Goal: Task Accomplishment & Management: Manage account settings

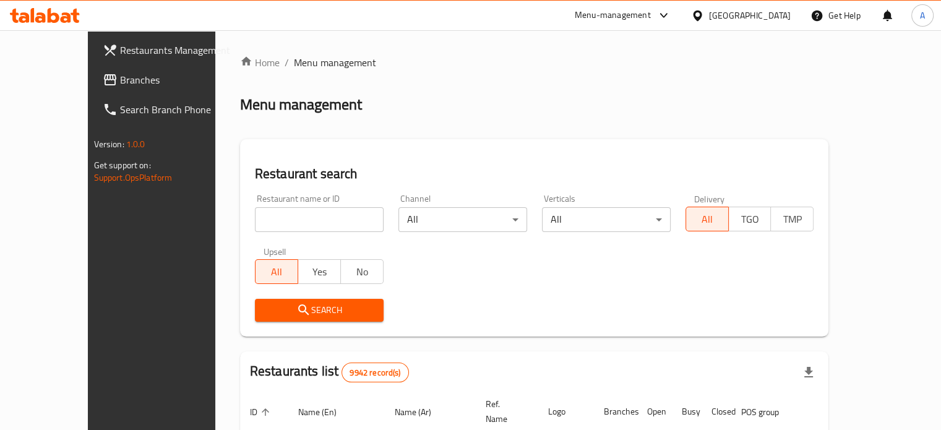
click at [295, 227] on input "search" at bounding box center [319, 219] width 129 height 25
type input "]"
type input "دمشق اللذيذ"
click button "Search" at bounding box center [319, 310] width 129 height 23
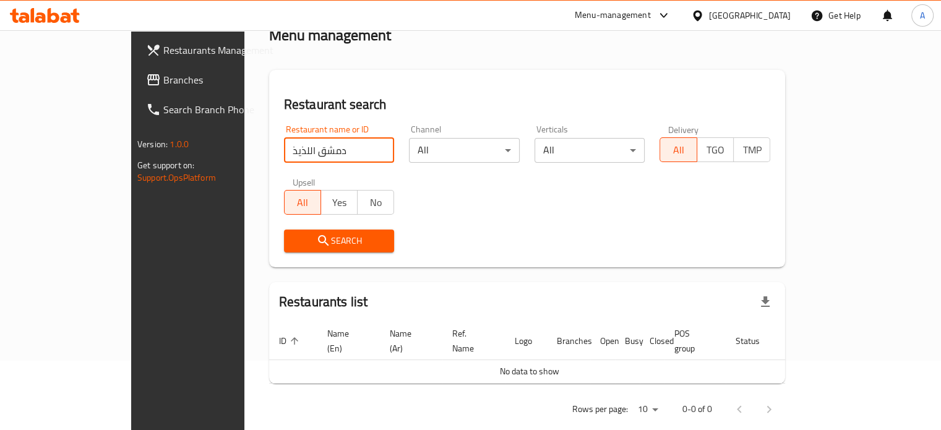
scroll to position [75, 0]
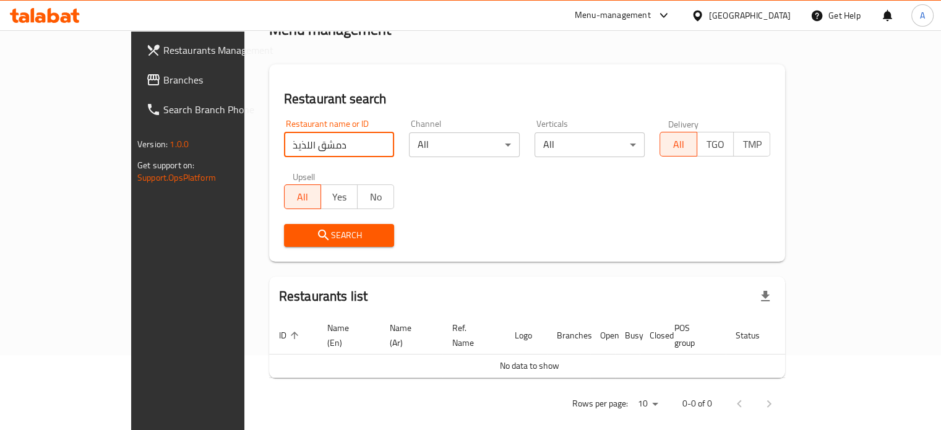
click at [291, 150] on input "دمشق اللذيذ" at bounding box center [339, 144] width 111 height 25
click at [347, 142] on input "دمشق اللذيذ" at bounding box center [339, 144] width 111 height 25
paste input "Delicious Damascus"
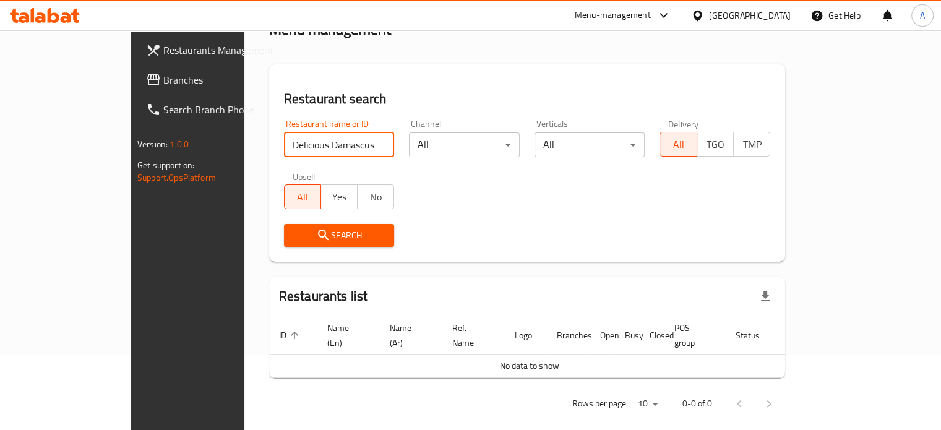
type input "Delicious Damascus"
click at [294, 235] on span "Search" at bounding box center [339, 235] width 91 height 15
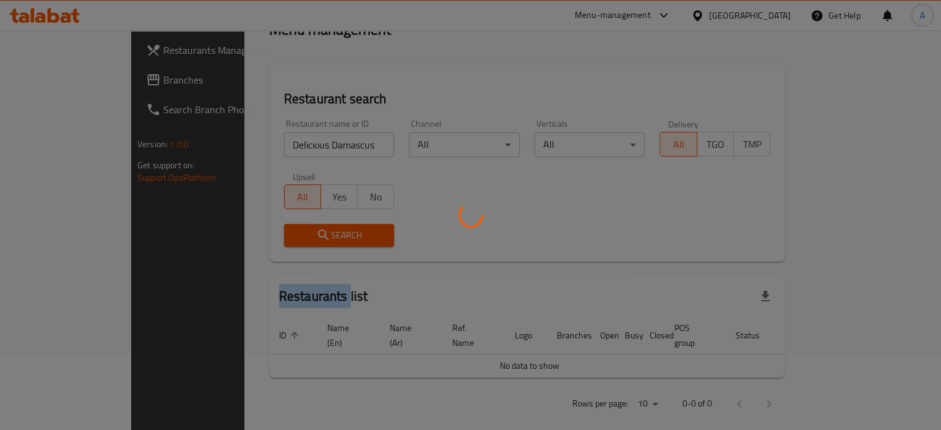
click at [281, 235] on div at bounding box center [470, 215] width 941 height 430
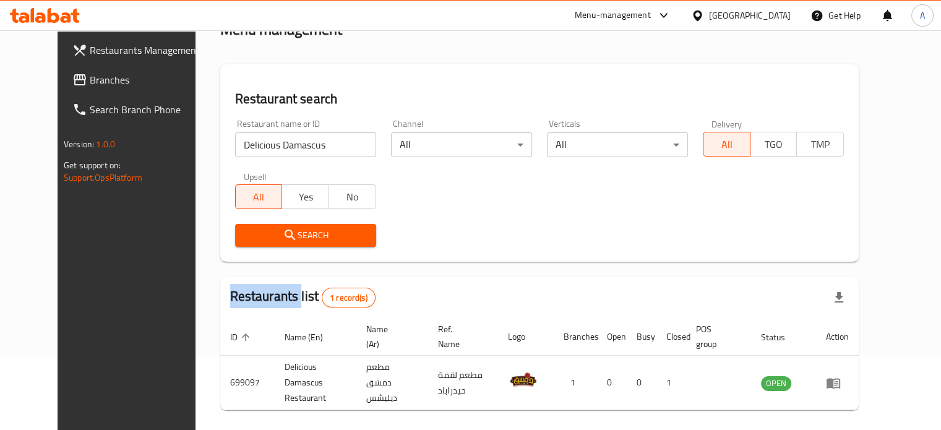
scroll to position [111, 0]
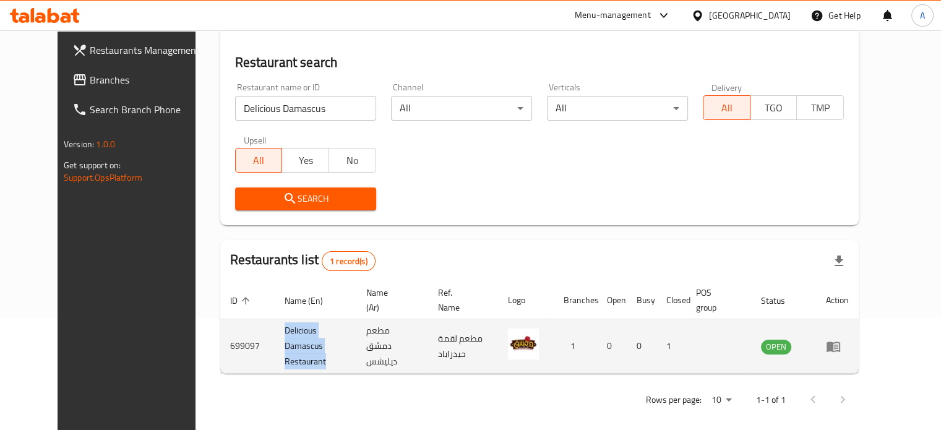
drag, startPoint x: 248, startPoint y: 334, endPoint x: 317, endPoint y: 348, distance: 70.9
click at [317, 348] on td "Delicious Damascus Restaurant" at bounding box center [316, 346] width 82 height 54
copy td "Delicious Damascus Restaurant"
click at [220, 344] on td "699097" at bounding box center [247, 346] width 54 height 54
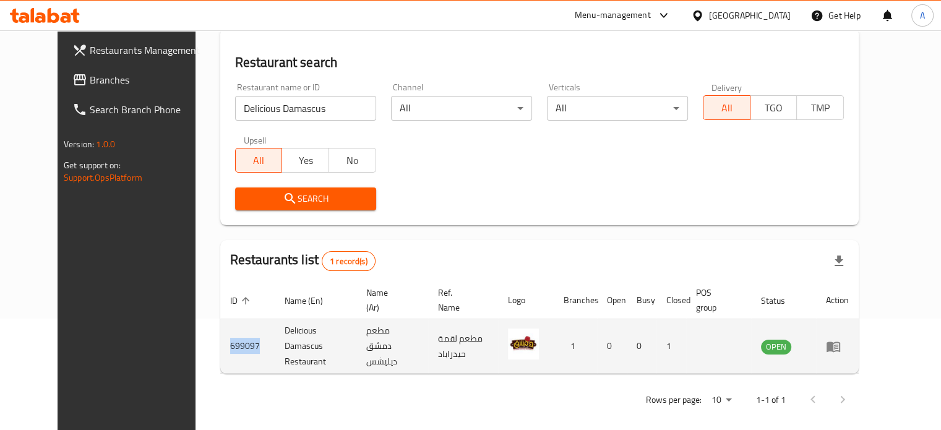
copy td "699097"
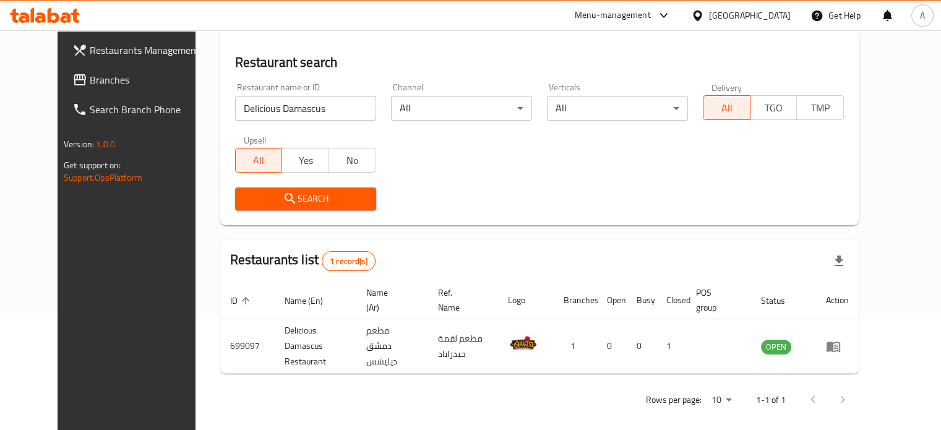
click at [319, 114] on input "Delicious Damascus" at bounding box center [305, 108] width 141 height 25
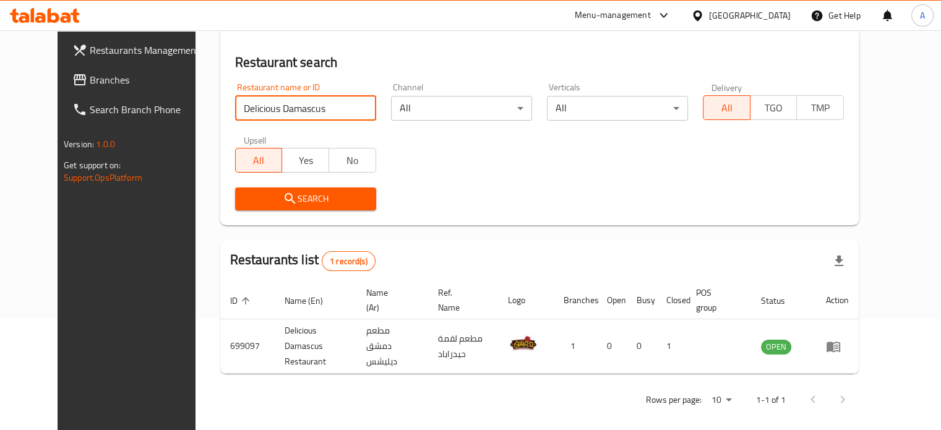
click at [319, 114] on input "Delicious Damascus" at bounding box center [305, 108] width 141 height 25
click at [347, 108] on input "Delicious Damascus" at bounding box center [305, 108] width 141 height 25
click at [273, 110] on input "search" at bounding box center [305, 108] width 141 height 25
type input "mrmr"
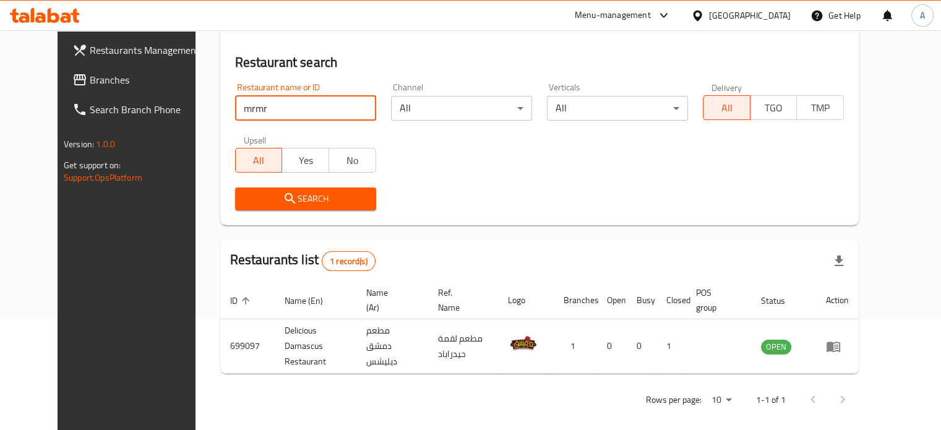
click button "Search" at bounding box center [305, 199] width 141 height 23
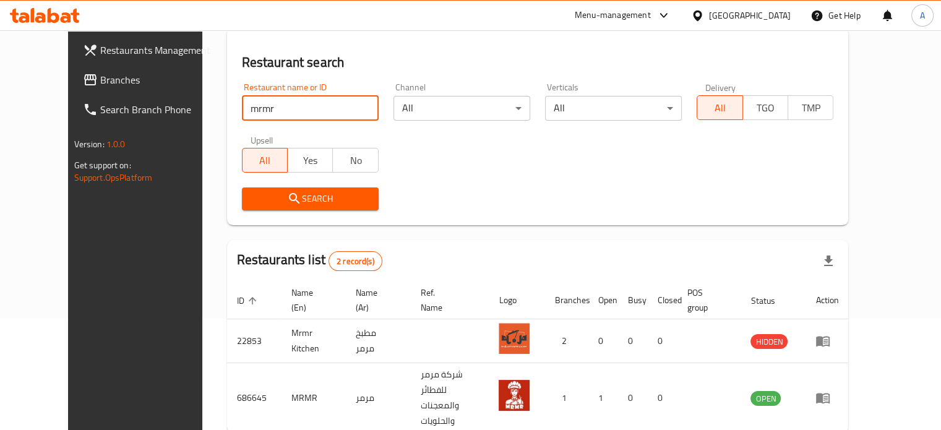
scroll to position [154, 0]
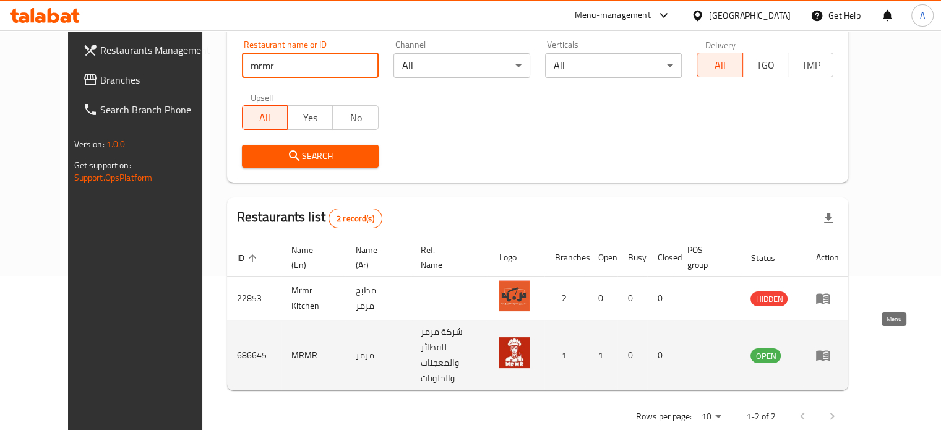
click at [830, 351] on icon "enhanced table" at bounding box center [823, 356] width 14 height 11
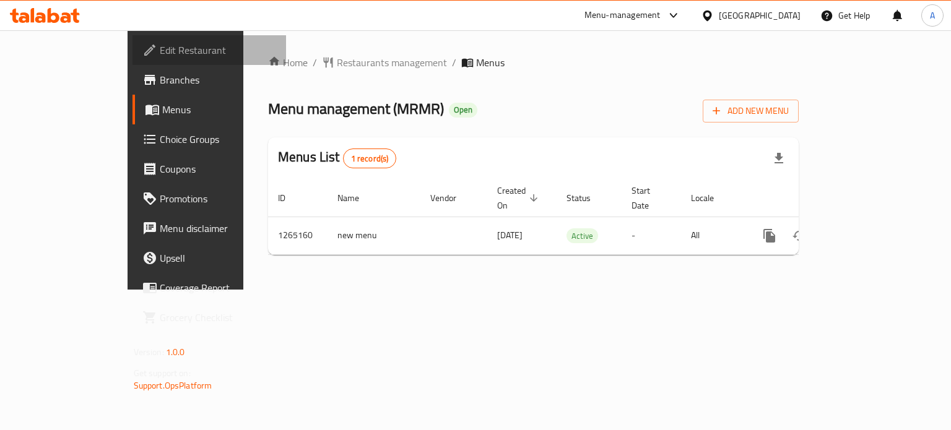
click at [160, 50] on span "Edit Restaurant" at bounding box center [218, 50] width 117 height 15
